Goal: Transaction & Acquisition: Purchase product/service

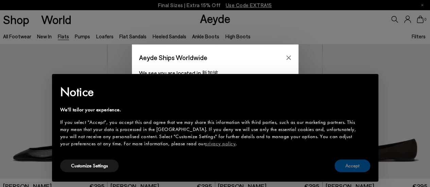
click at [348, 168] on button "Accept" at bounding box center [352, 166] width 36 height 13
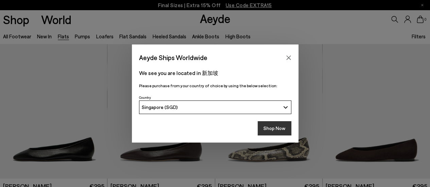
click at [282, 129] on button "Shop Now" at bounding box center [274, 128] width 34 height 14
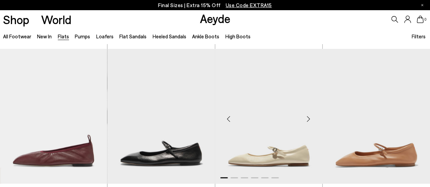
scroll to position [306, 0]
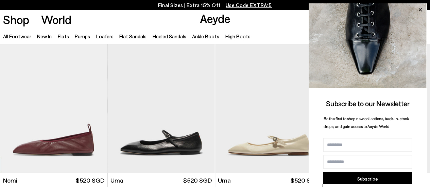
click at [418, 8] on icon at bounding box center [419, 9] width 3 height 3
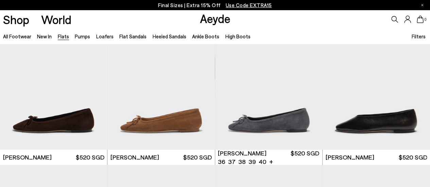
scroll to position [1291, 0]
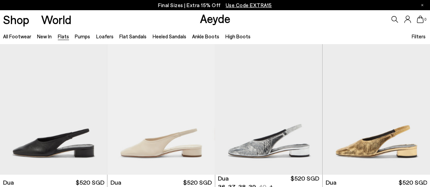
scroll to position [2140, 0]
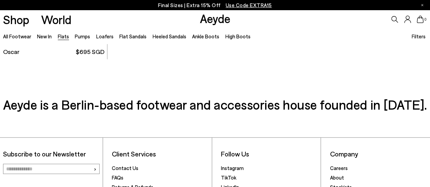
scroll to position [3295, 0]
